Goal: Task Accomplishment & Management: Complete application form

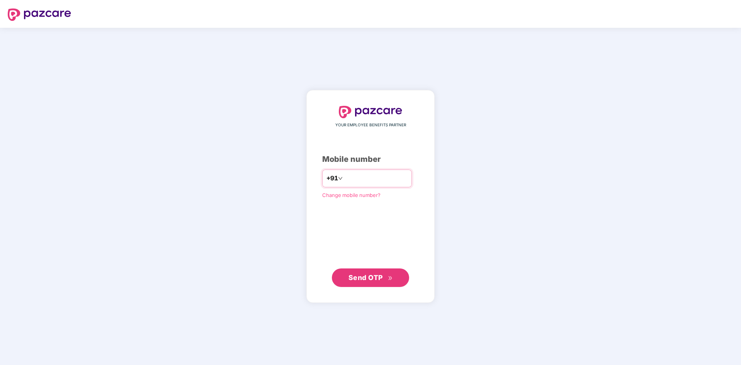
click at [374, 180] on input "number" at bounding box center [375, 178] width 63 height 12
type input "**********"
click at [367, 278] on span "Send OTP" at bounding box center [365, 277] width 34 height 8
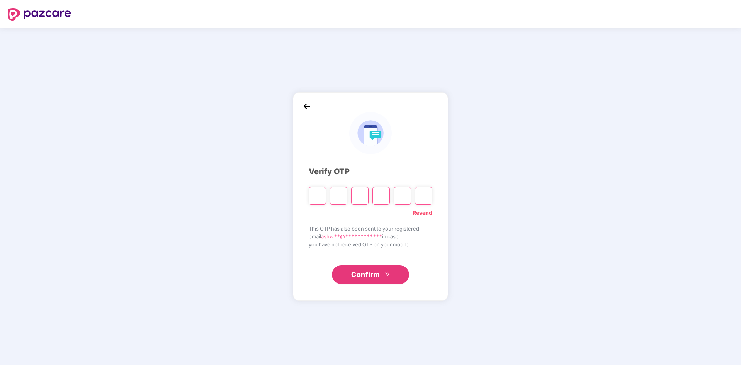
type input "*"
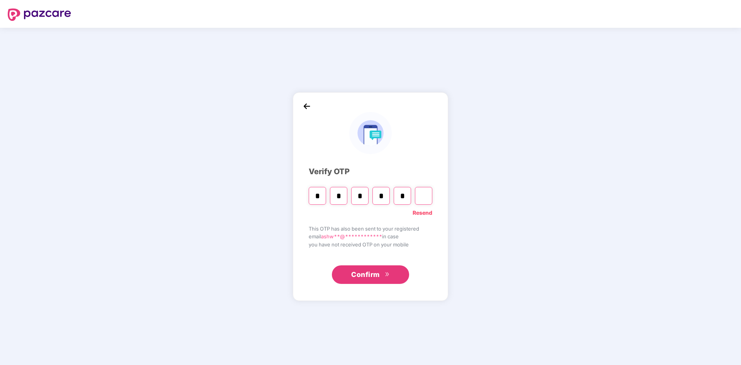
type input "*"
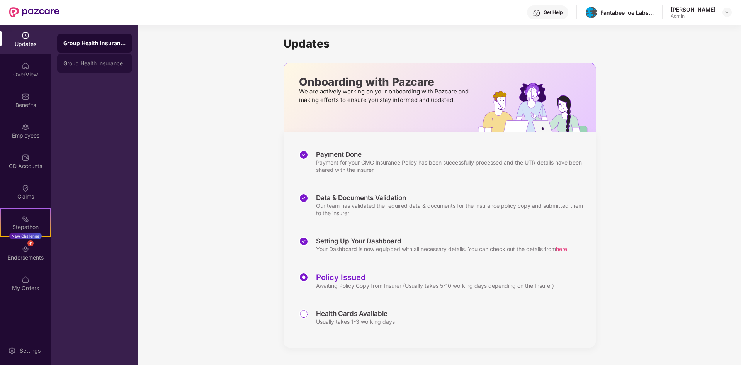
click at [103, 61] on div "Group Health Insurance" at bounding box center [94, 63] width 63 height 6
drag, startPoint x: 103, startPoint y: 44, endPoint x: 98, endPoint y: 46, distance: 4.7
click at [98, 46] on div "Group Health Insurance" at bounding box center [94, 43] width 75 height 19
click at [28, 134] on div "Employees" at bounding box center [25, 136] width 51 height 8
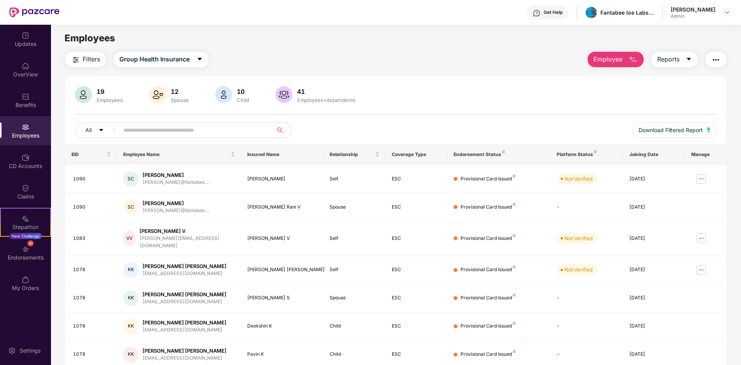
click at [626, 61] on button "Employee" at bounding box center [615, 59] width 56 height 15
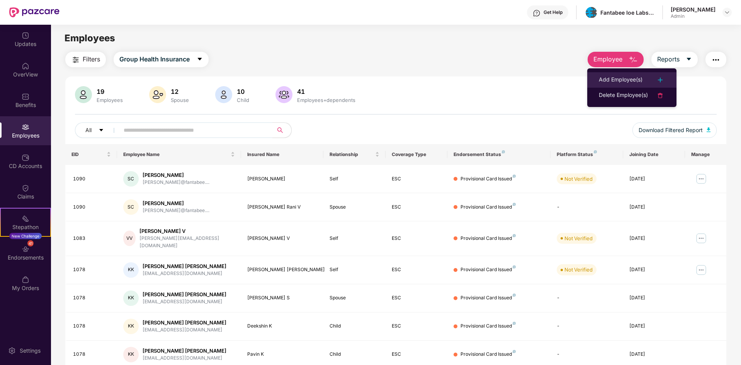
click at [627, 76] on div "Add Employee(s)" at bounding box center [621, 79] width 44 height 9
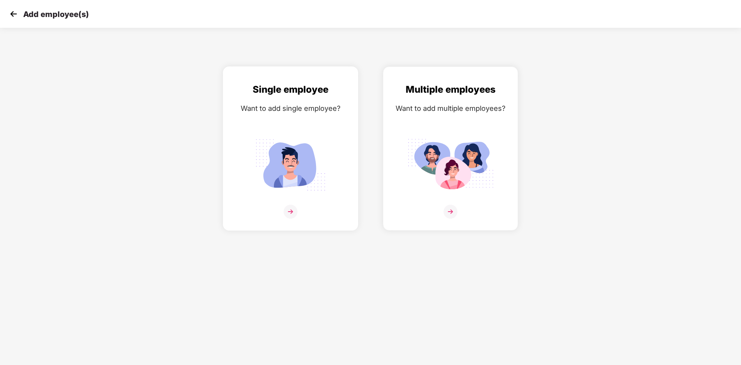
click at [283, 92] on div "Single employee" at bounding box center [290, 89] width 119 height 15
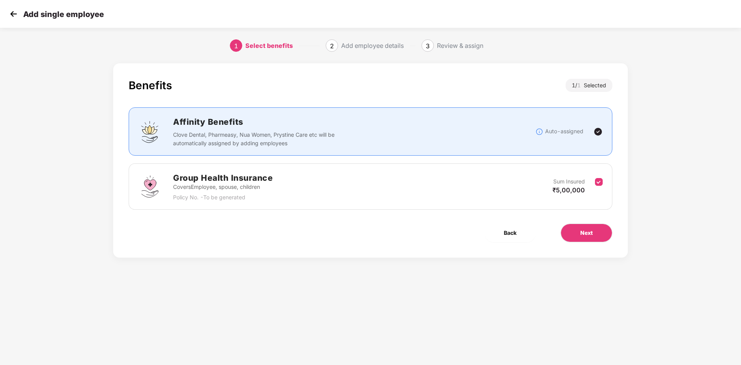
click at [596, 131] on img at bounding box center [597, 131] width 9 height 9
click at [587, 239] on button "Next" at bounding box center [586, 233] width 52 height 19
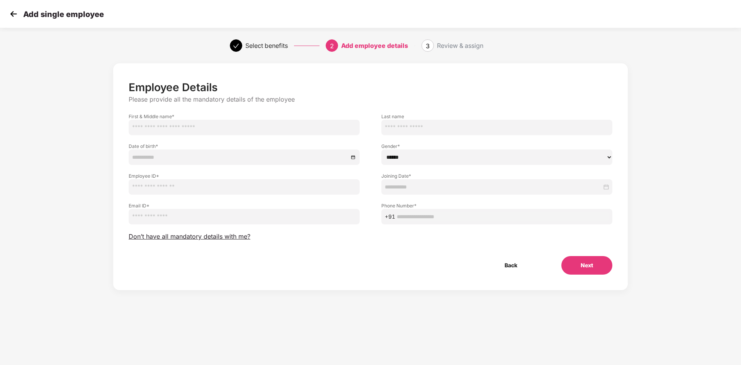
click at [184, 124] on input "text" at bounding box center [244, 127] width 231 height 15
click at [237, 126] on input "text" at bounding box center [244, 127] width 231 height 15
type input "*******"
click at [436, 126] on input "text" at bounding box center [496, 127] width 231 height 15
type input "*"
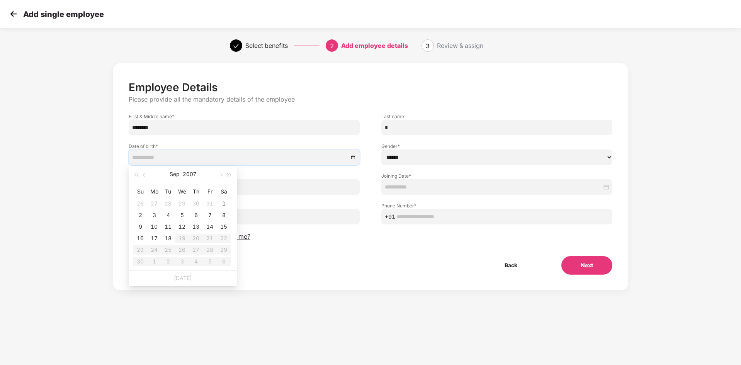
click at [155, 156] on input at bounding box center [240, 157] width 216 height 8
type input "**********"
click at [194, 170] on button "2007" at bounding box center [190, 173] width 14 height 15
click at [137, 173] on button "button" at bounding box center [136, 173] width 8 height 15
type input "**********"
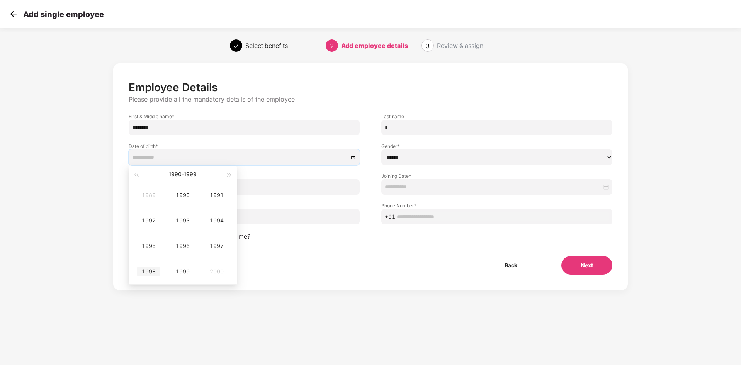
click at [151, 268] on div "1998" at bounding box center [148, 271] width 23 height 9
type input "**********"
click at [157, 216] on div "Apr" at bounding box center [148, 220] width 23 height 9
type input "**********"
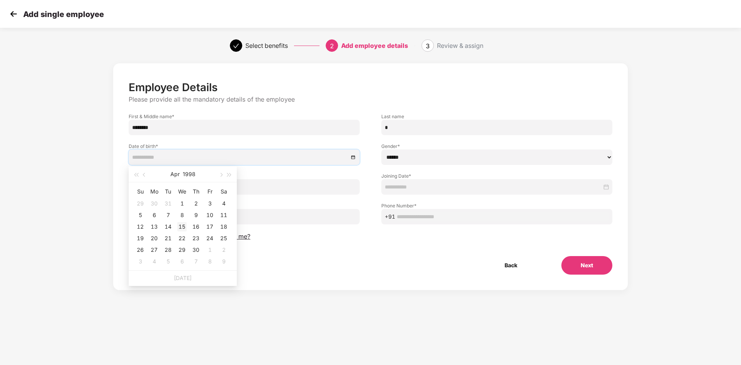
click at [180, 227] on div "15" at bounding box center [181, 226] width 9 height 9
click at [441, 160] on select "****** **** ******" at bounding box center [496, 156] width 231 height 15
select select "******"
click at [381, 149] on select "****** **** ******" at bounding box center [496, 156] width 231 height 15
click at [186, 188] on input "text" at bounding box center [244, 186] width 231 height 15
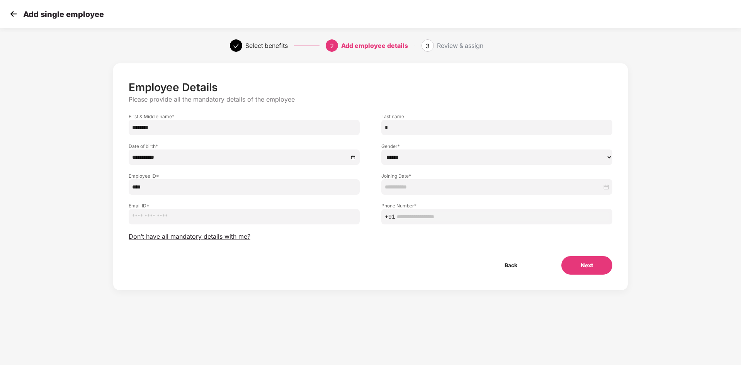
type input "****"
click at [439, 186] on input at bounding box center [493, 187] width 217 height 8
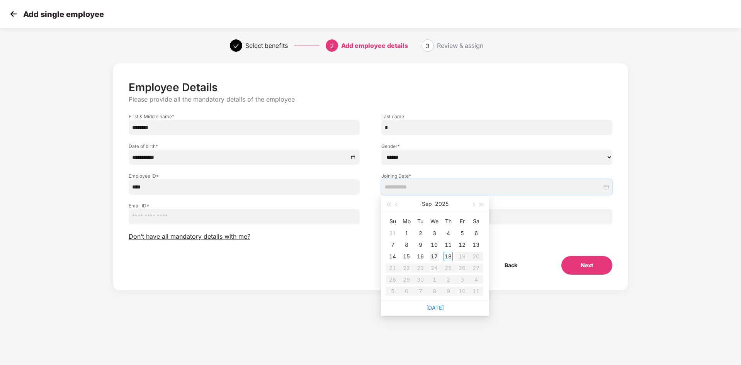
type input "**********"
click at [430, 258] on div "17" at bounding box center [433, 256] width 9 height 9
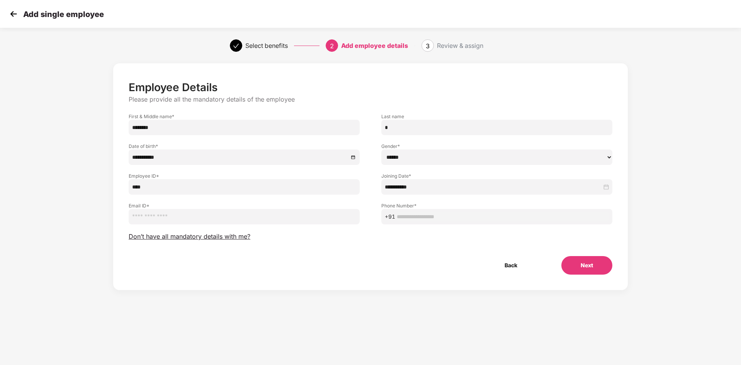
click at [154, 218] on input "email" at bounding box center [244, 216] width 231 height 15
click at [141, 238] on span "Don’t have all mandatory details with me?" at bounding box center [190, 237] width 122 height 8
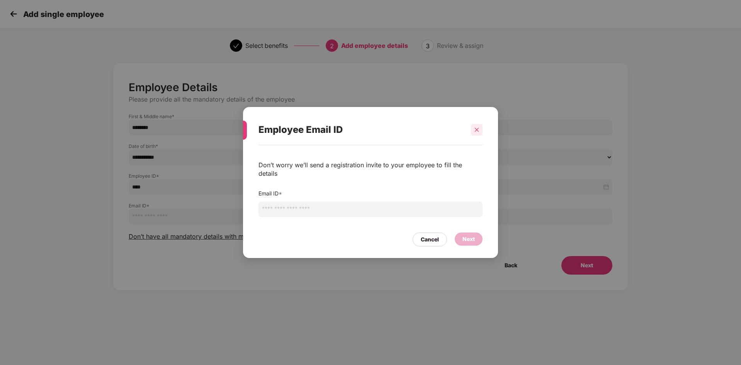
click at [481, 132] on div at bounding box center [477, 130] width 12 height 12
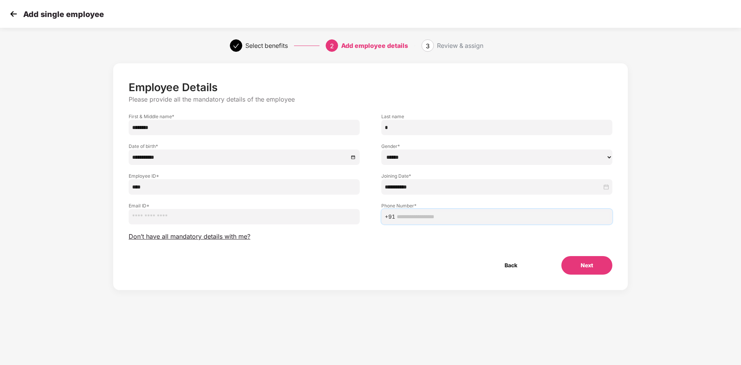
click at [524, 212] on input "text" at bounding box center [503, 216] width 212 height 8
type input "**********"
click at [319, 212] on input "email" at bounding box center [244, 216] width 231 height 15
type input "**********"
click at [604, 262] on button "Next" at bounding box center [586, 265] width 51 height 19
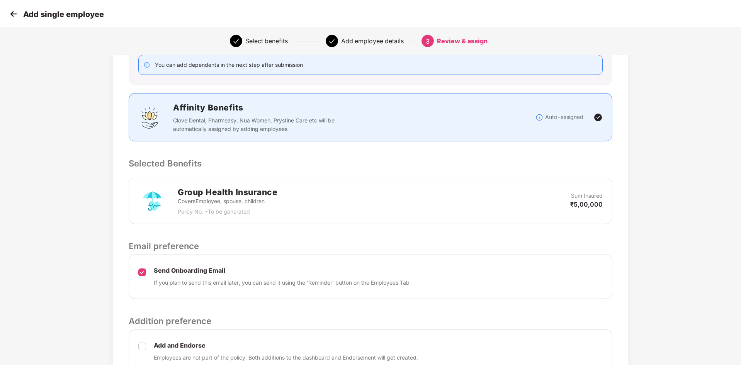
scroll to position [183, 0]
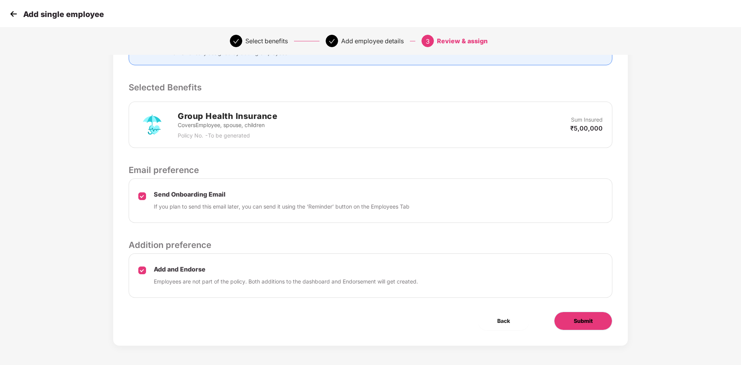
click at [571, 317] on button "Submit" at bounding box center [583, 321] width 58 height 19
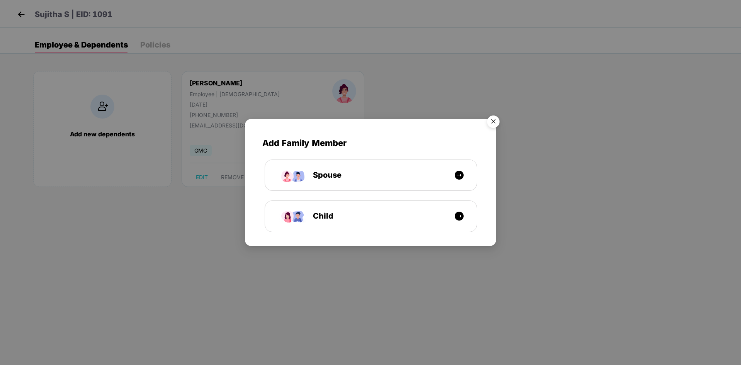
click at [494, 115] on img "Close" at bounding box center [493, 123] width 22 height 22
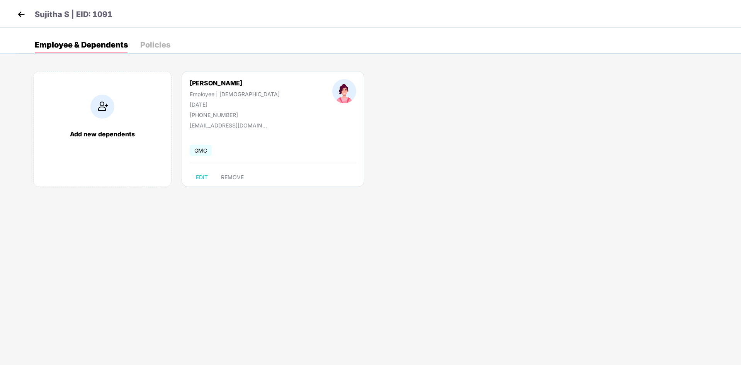
click at [150, 41] on div "Policies" at bounding box center [155, 45] width 30 height 8
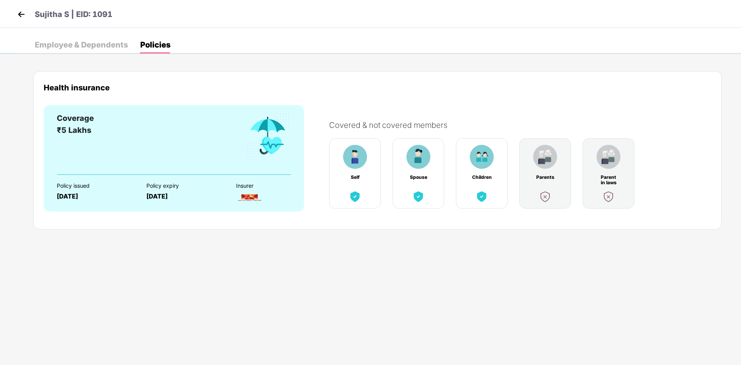
click at [23, 12] on img at bounding box center [21, 14] width 12 height 12
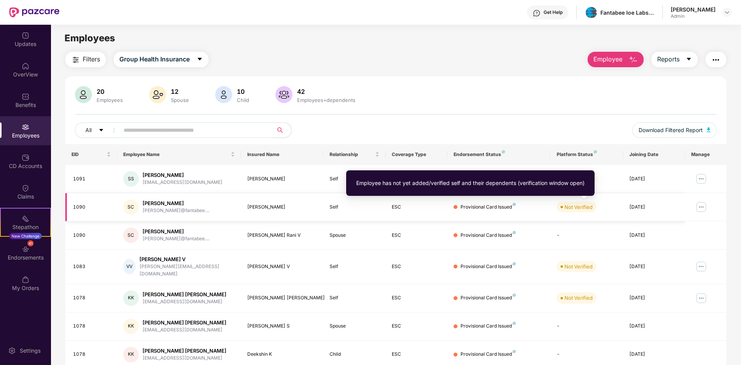
click at [584, 208] on div "Not Verified" at bounding box center [578, 207] width 28 height 8
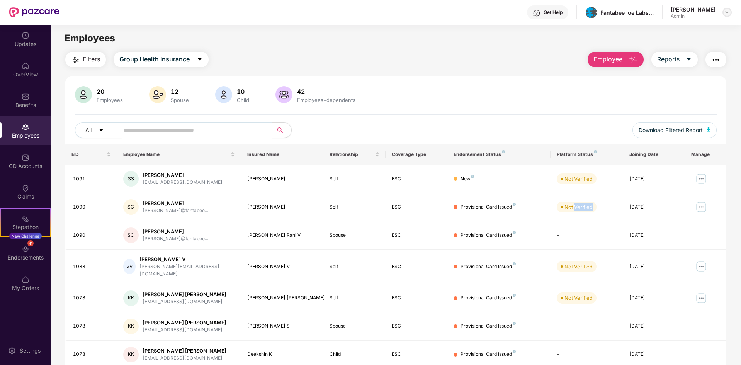
click at [726, 12] on img at bounding box center [727, 12] width 6 height 6
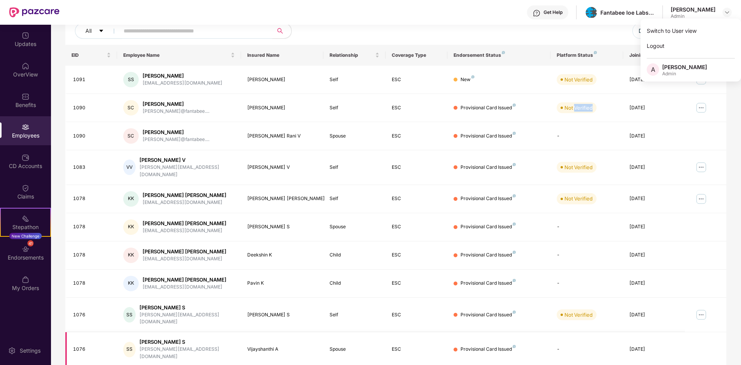
scroll to position [110, 0]
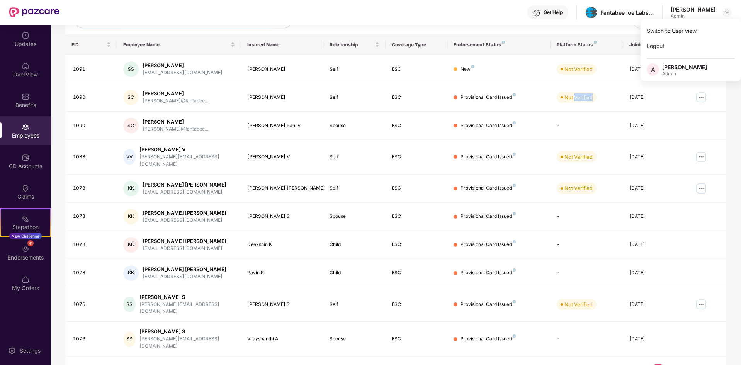
click at [684, 364] on link "3" at bounding box center [683, 370] width 12 height 12
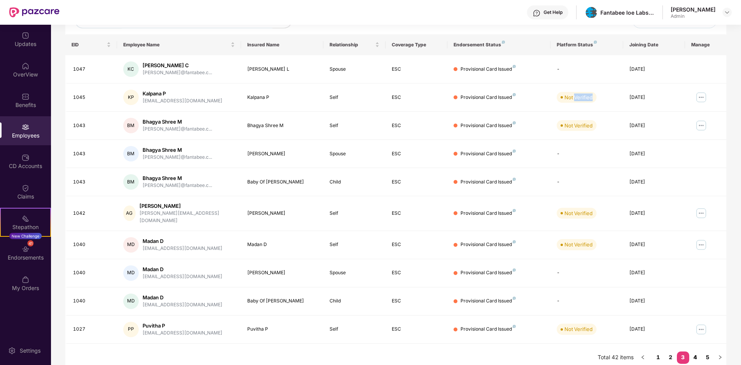
click at [695, 351] on link "4" at bounding box center [695, 357] width 12 height 12
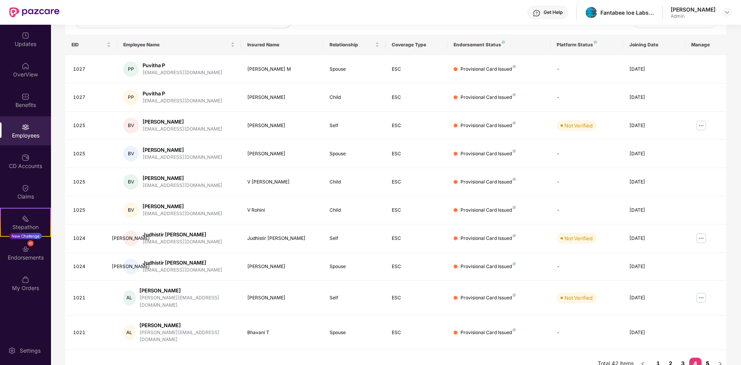
click at [708, 358] on link "5" at bounding box center [707, 364] width 12 height 12
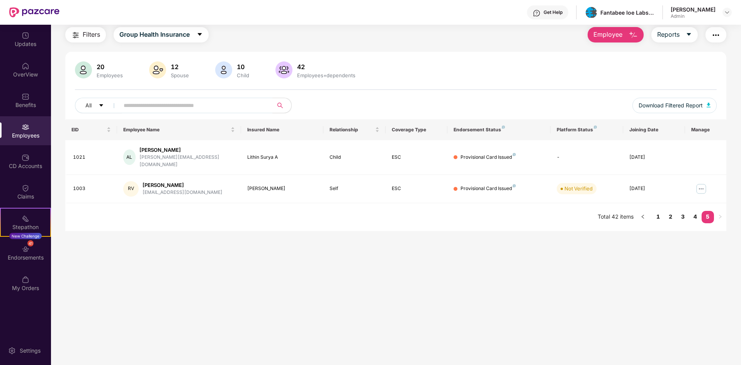
scroll to position [25, 0]
click at [696, 212] on link "4" at bounding box center [695, 217] width 12 height 12
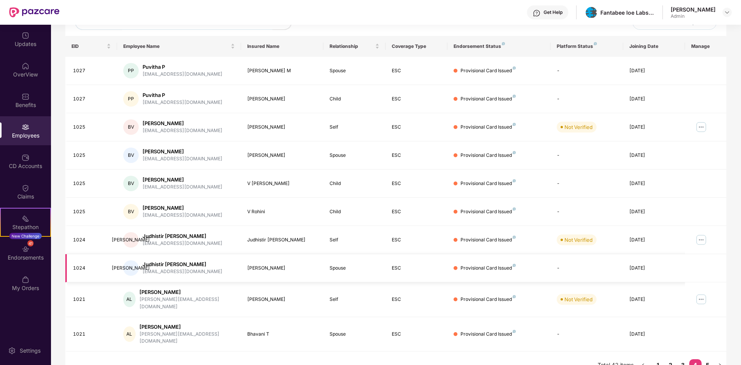
scroll to position [110, 0]
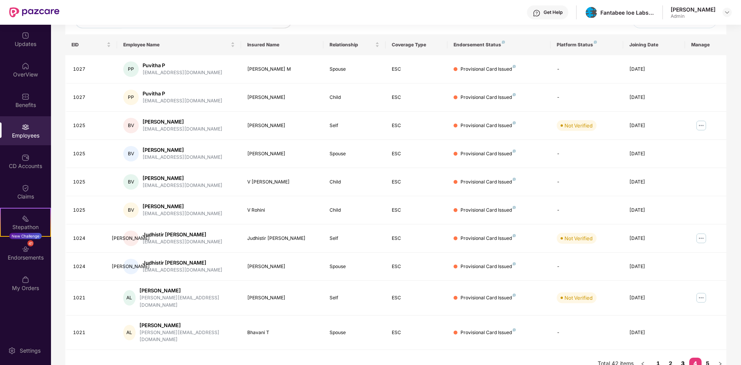
click at [684, 358] on link "3" at bounding box center [683, 364] width 12 height 12
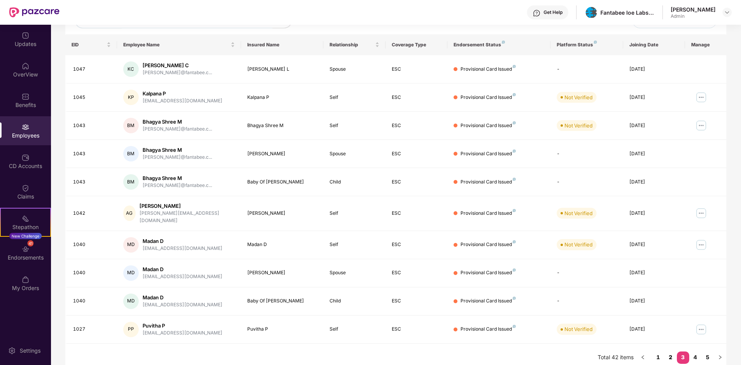
click at [671, 351] on link "2" at bounding box center [670, 357] width 12 height 12
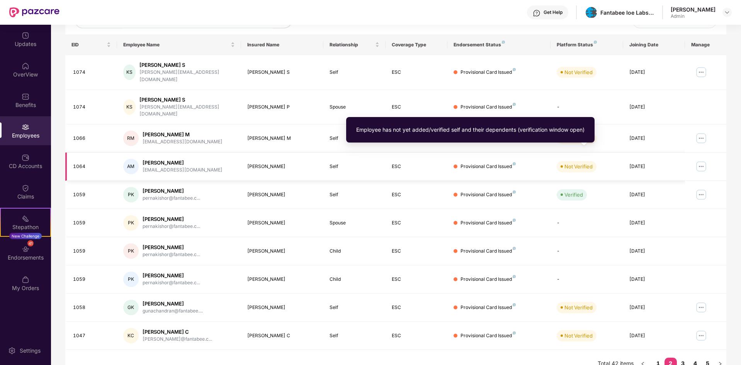
click at [579, 163] on div "Not Verified" at bounding box center [578, 167] width 28 height 8
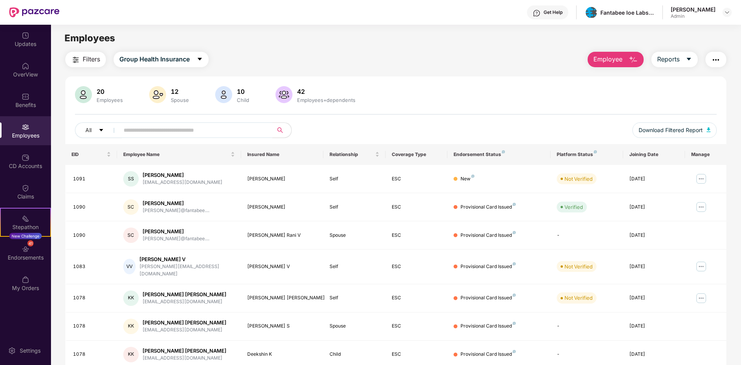
click at [717, 10] on div "Ashwin M Admin" at bounding box center [701, 13] width 61 height 14
click at [723, 10] on div at bounding box center [726, 12] width 9 height 9
click at [669, 33] on div "Switch to User view" at bounding box center [690, 30] width 100 height 15
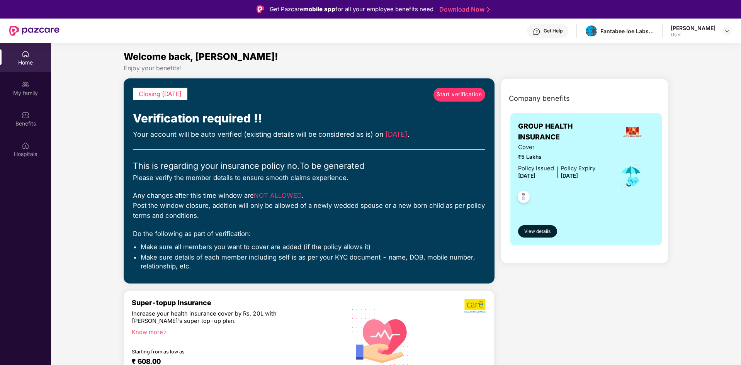
click at [462, 89] on link "Start verification" at bounding box center [459, 95] width 52 height 14
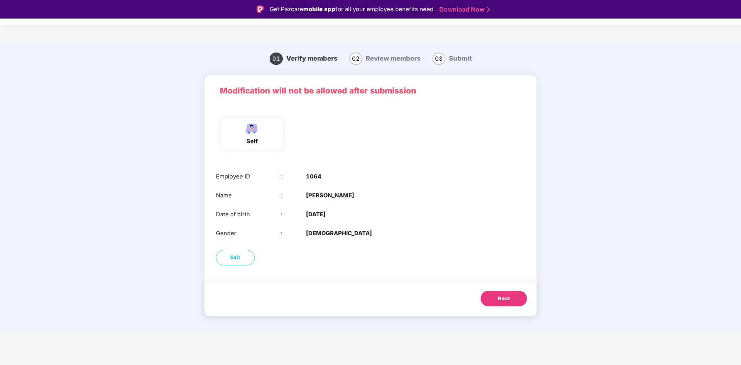
click at [496, 297] on button "Next" at bounding box center [503, 298] width 46 height 15
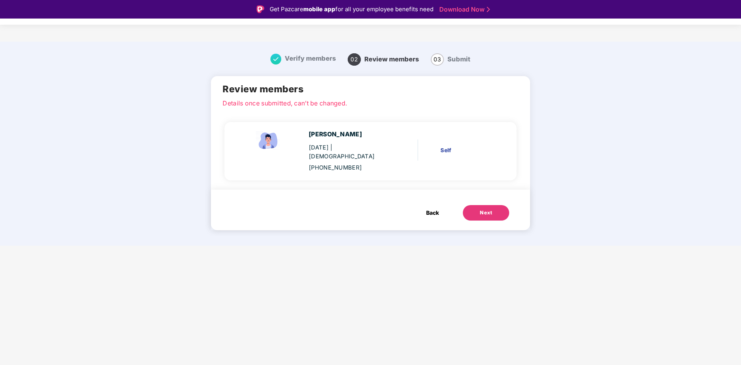
scroll to position [19, 0]
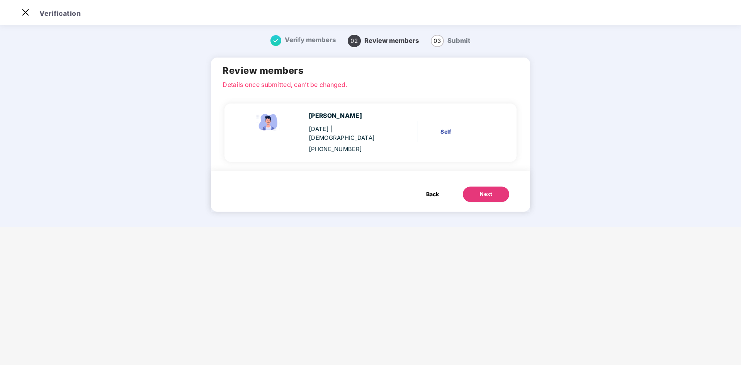
click at [484, 190] on div "Next" at bounding box center [486, 194] width 12 height 8
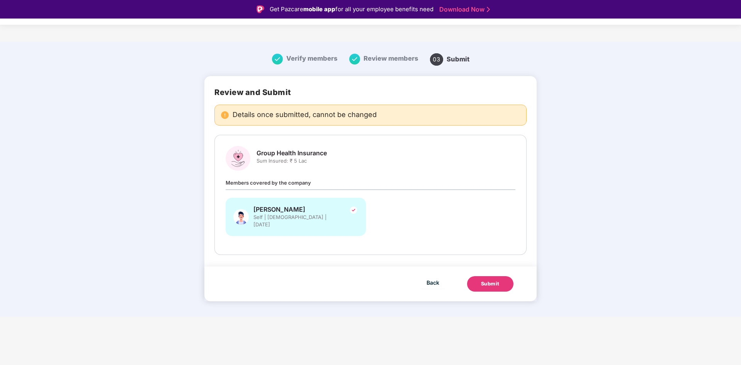
click at [498, 280] on div "Submit" at bounding box center [490, 284] width 19 height 8
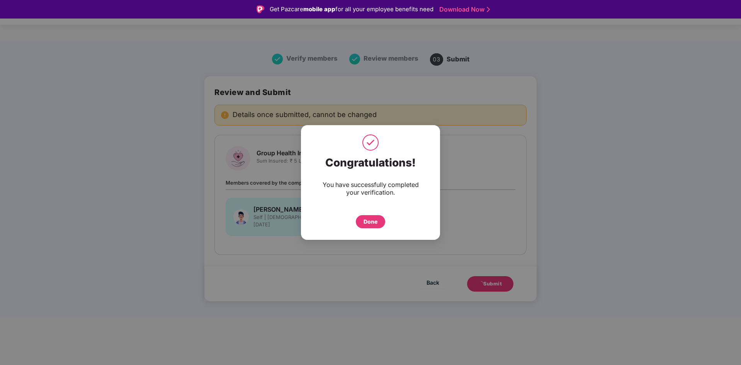
click at [356, 222] on div "Done" at bounding box center [370, 221] width 29 height 13
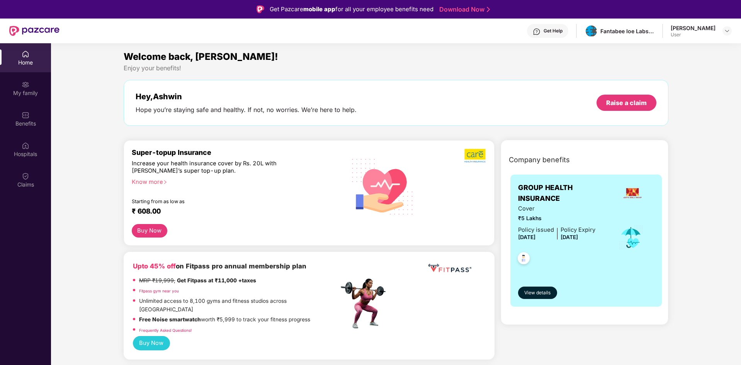
click at [715, 25] on div "[PERSON_NAME] M User" at bounding box center [701, 31] width 61 height 14
click at [726, 29] on img at bounding box center [727, 31] width 6 height 6
click at [665, 66] on div "Logout" at bounding box center [690, 64] width 100 height 15
